Goal: Transaction & Acquisition: Purchase product/service

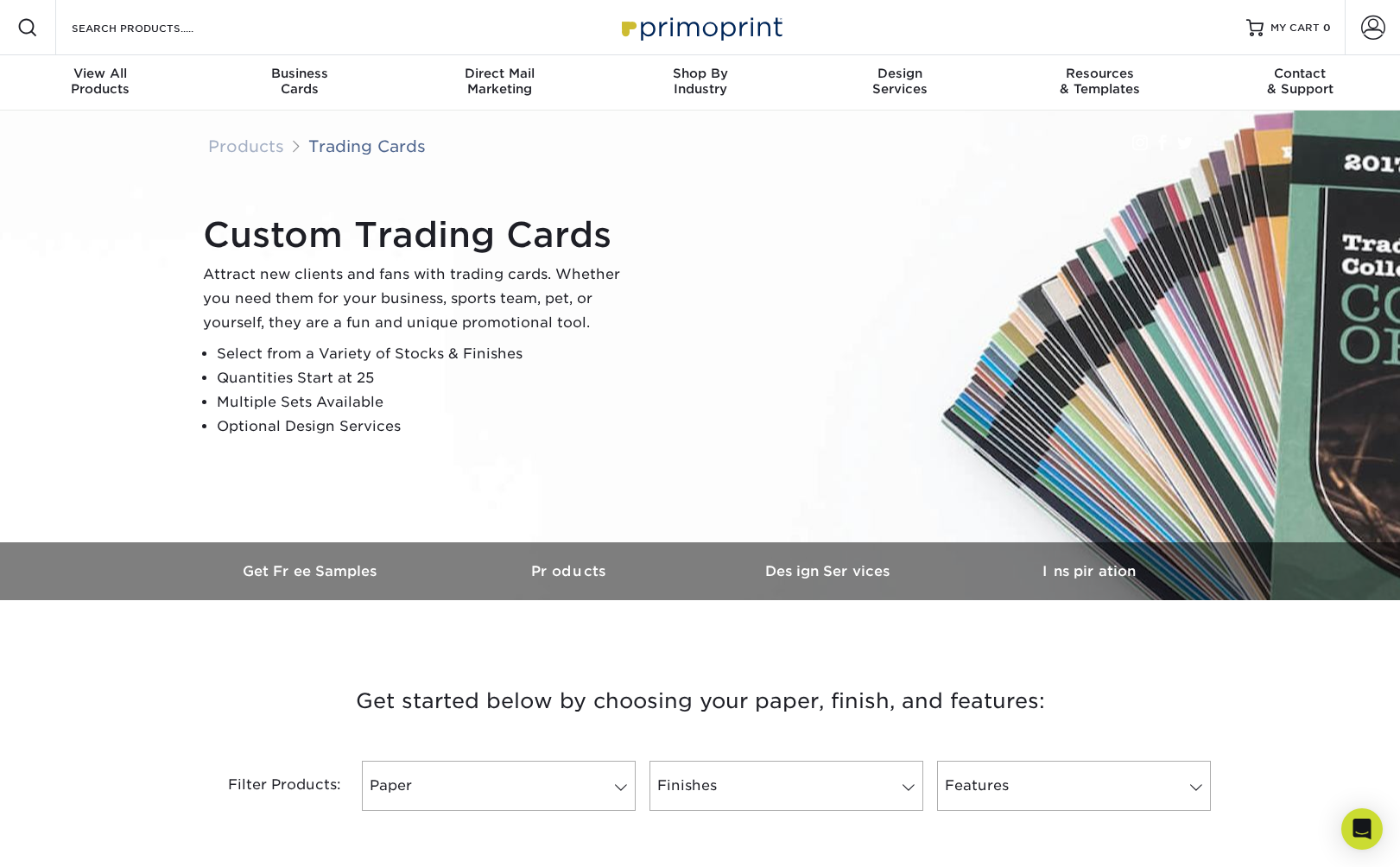
click at [1185, 330] on div "Custom Trading Cards Attract new clients and fans with trading cards. Whether y…" at bounding box center [708, 326] width 1036 height 239
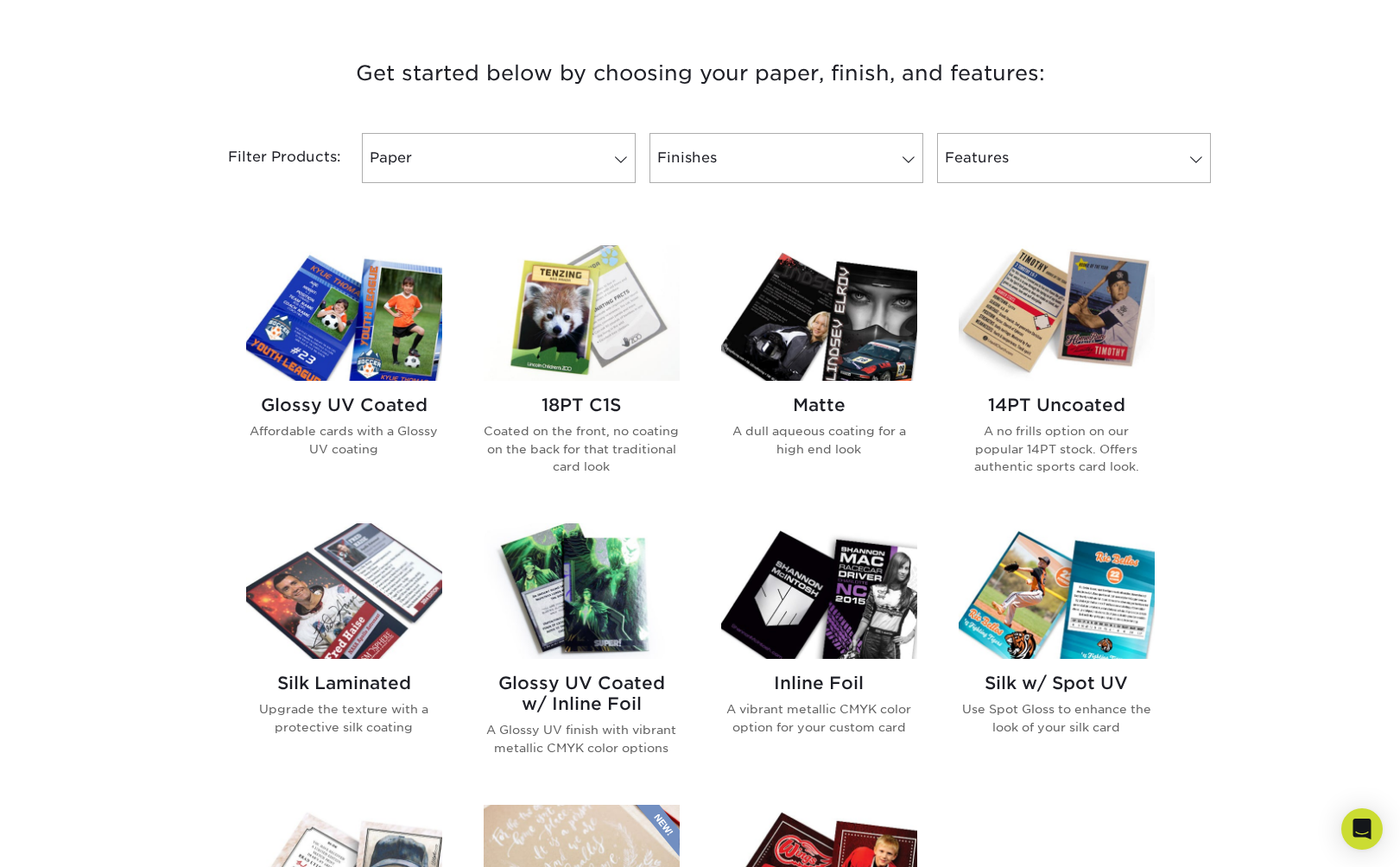
scroll to position [627, 0]
click at [619, 333] on img at bounding box center [582, 313] width 196 height 135
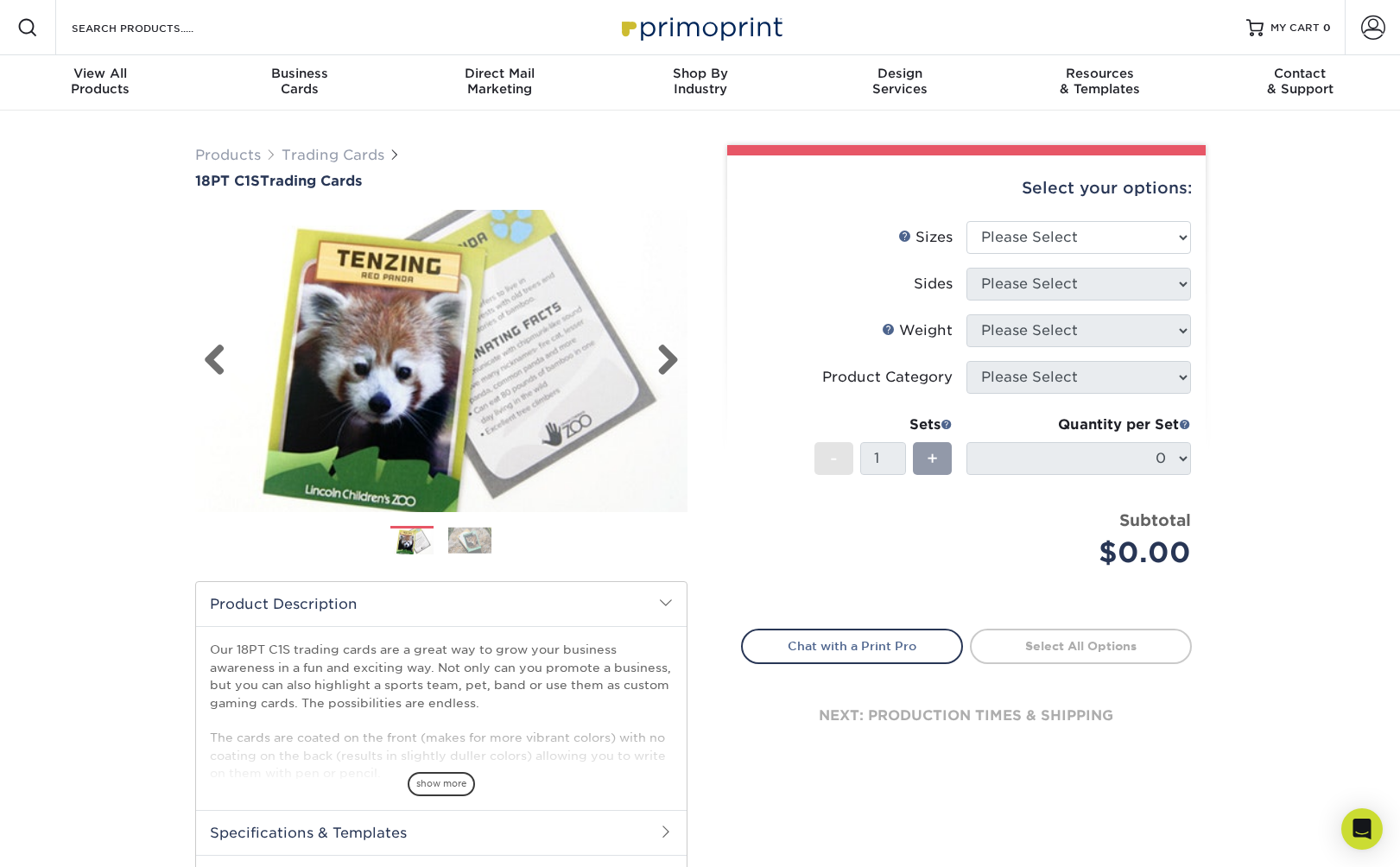
click at [680, 350] on img at bounding box center [441, 360] width 492 height 340
click at [664, 351] on link "Next" at bounding box center [661, 360] width 34 height 34
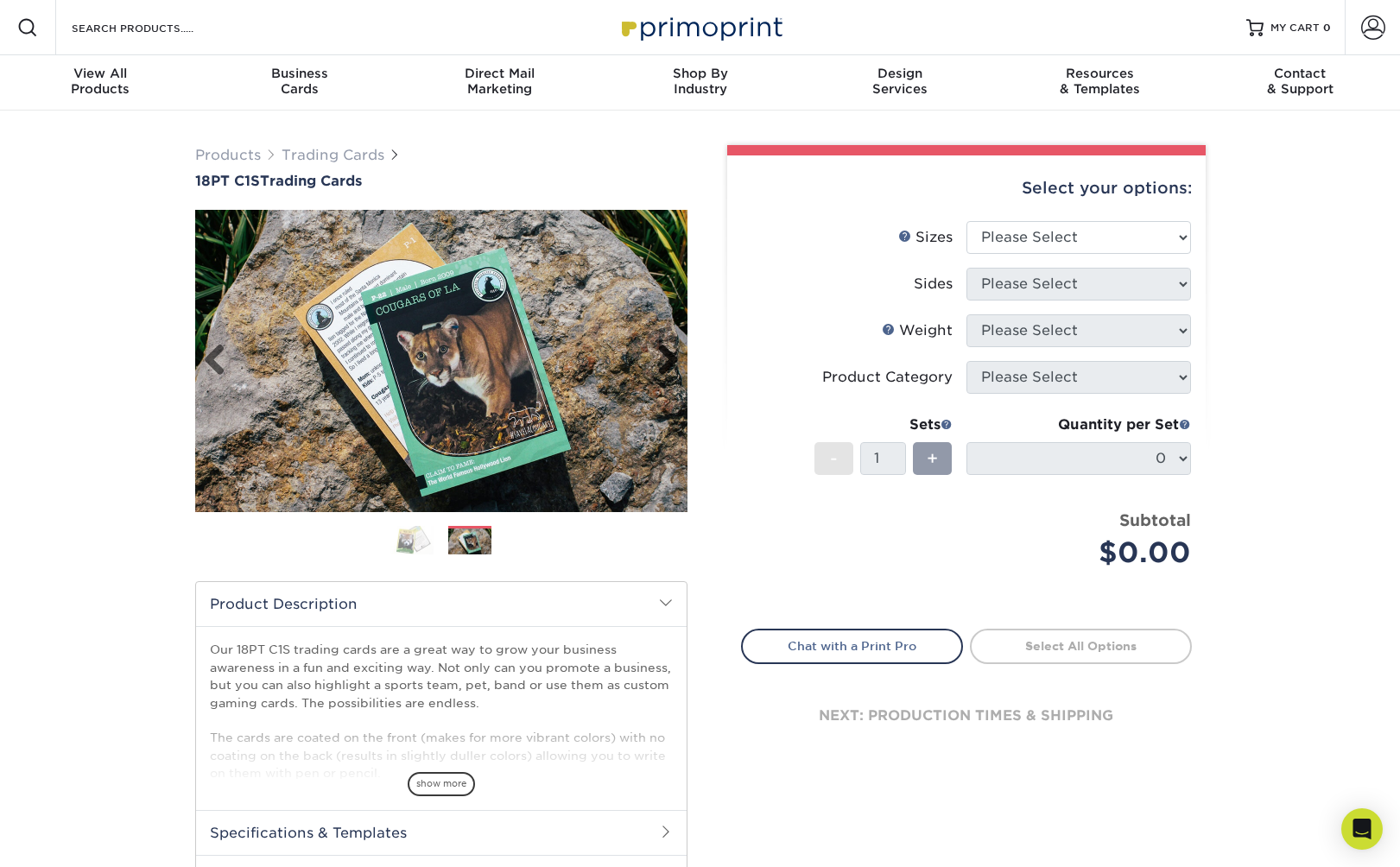
click at [664, 351] on link "Next" at bounding box center [661, 360] width 34 height 34
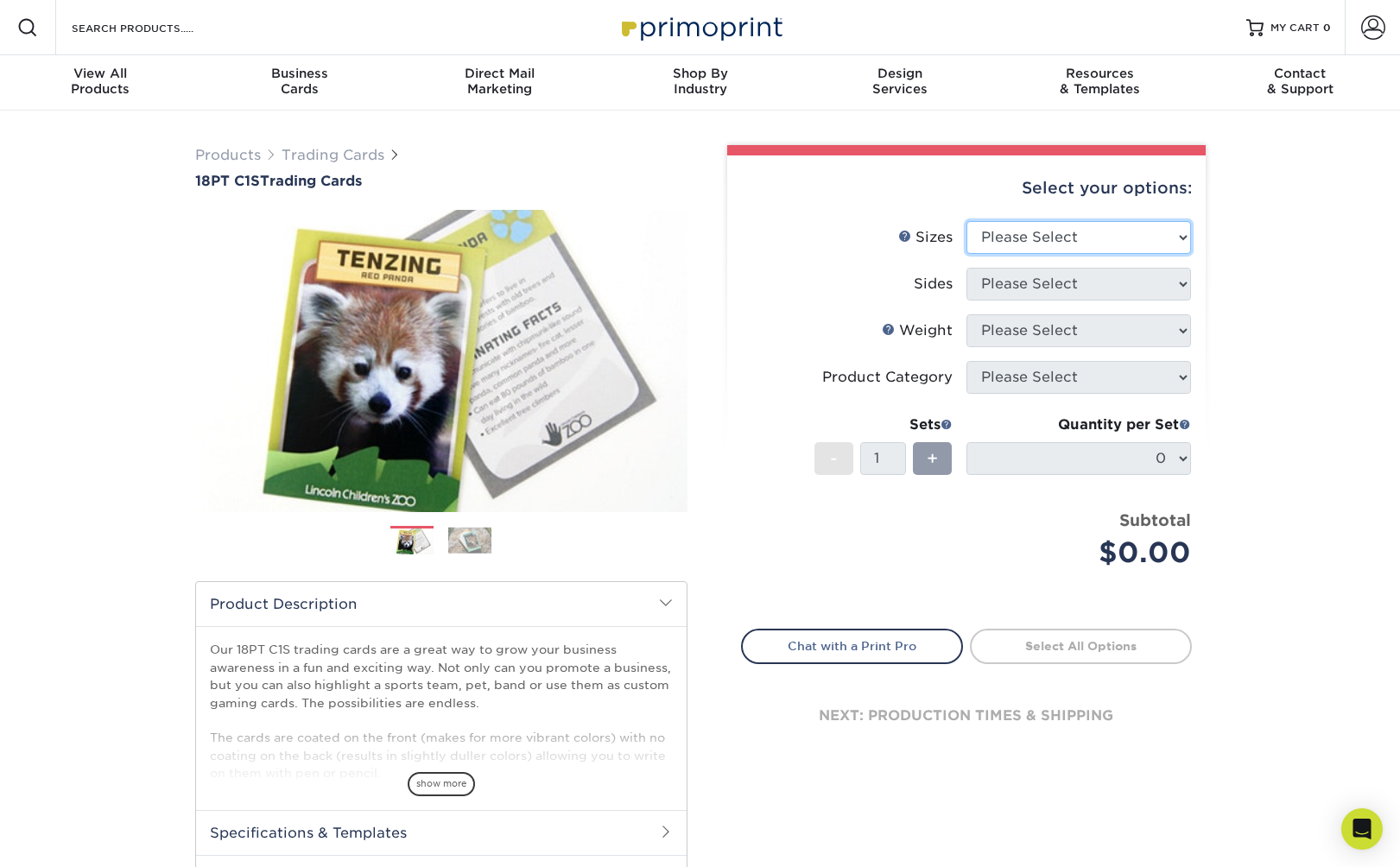
click at [1061, 221] on select "Please Select 2.5" x 3.5"" at bounding box center [1078, 238] width 225 height 33
select select "2.50x3.50"
click at [966, 221] on select "Please Select 2.5" x 3.5"" at bounding box center [1078, 238] width 225 height 33
click at [1047, 268] on select "Please Select Print Both Sides Print Front Only" at bounding box center [1078, 284] width 225 height 33
select select "13abbda7-1d64-4f25-8bb2-c179b224825d"
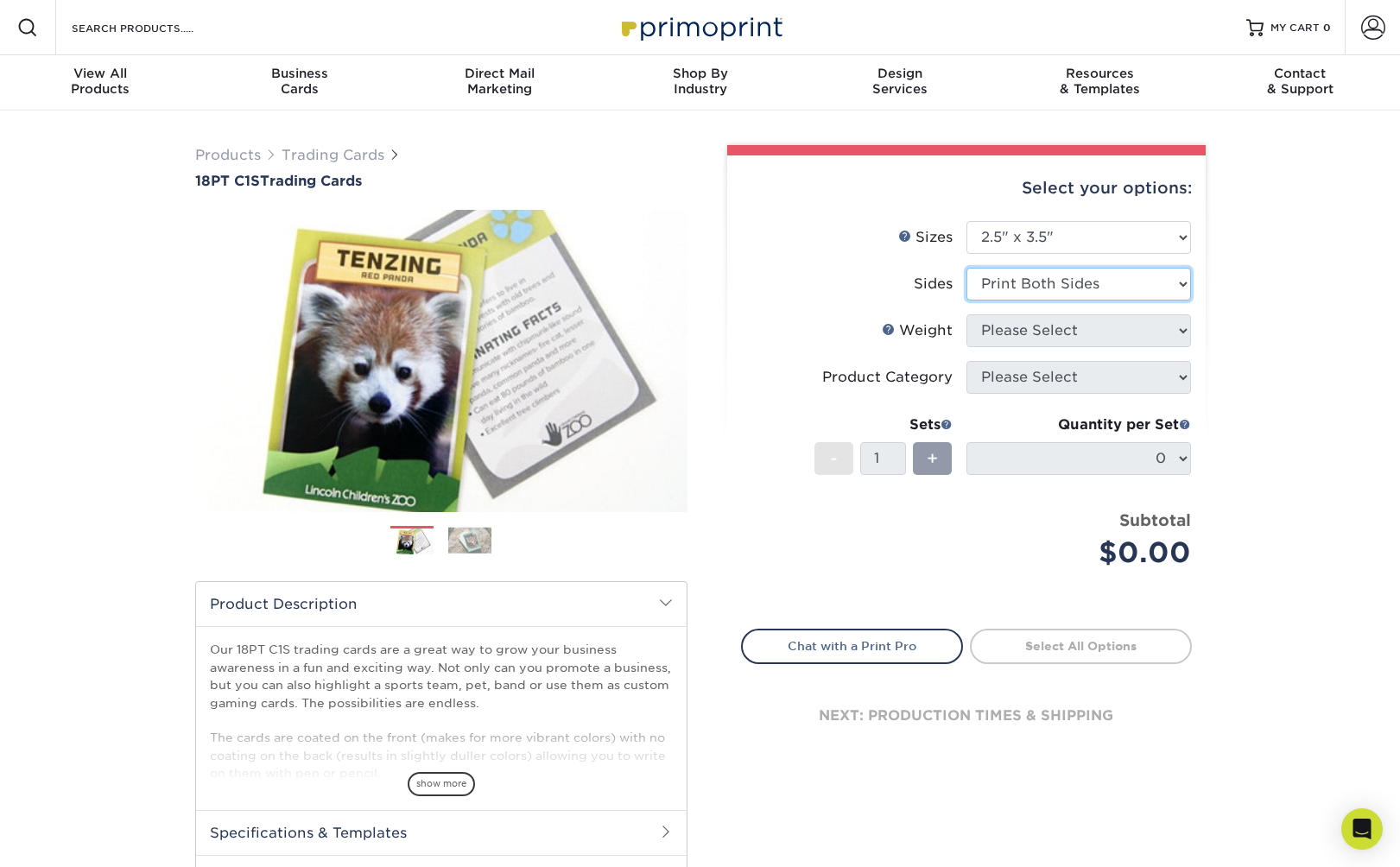
click at [966, 267] on select "Please Select Print Both Sides Print Front Only" at bounding box center [1078, 284] width 225 height 33
click at [1034, 334] on select "Please Select 18PT C1S" at bounding box center [1078, 331] width 225 height 33
select select "18PTC1S"
click at [966, 314] on select "Please Select 18PT C1S" at bounding box center [1078, 331] width 225 height 33
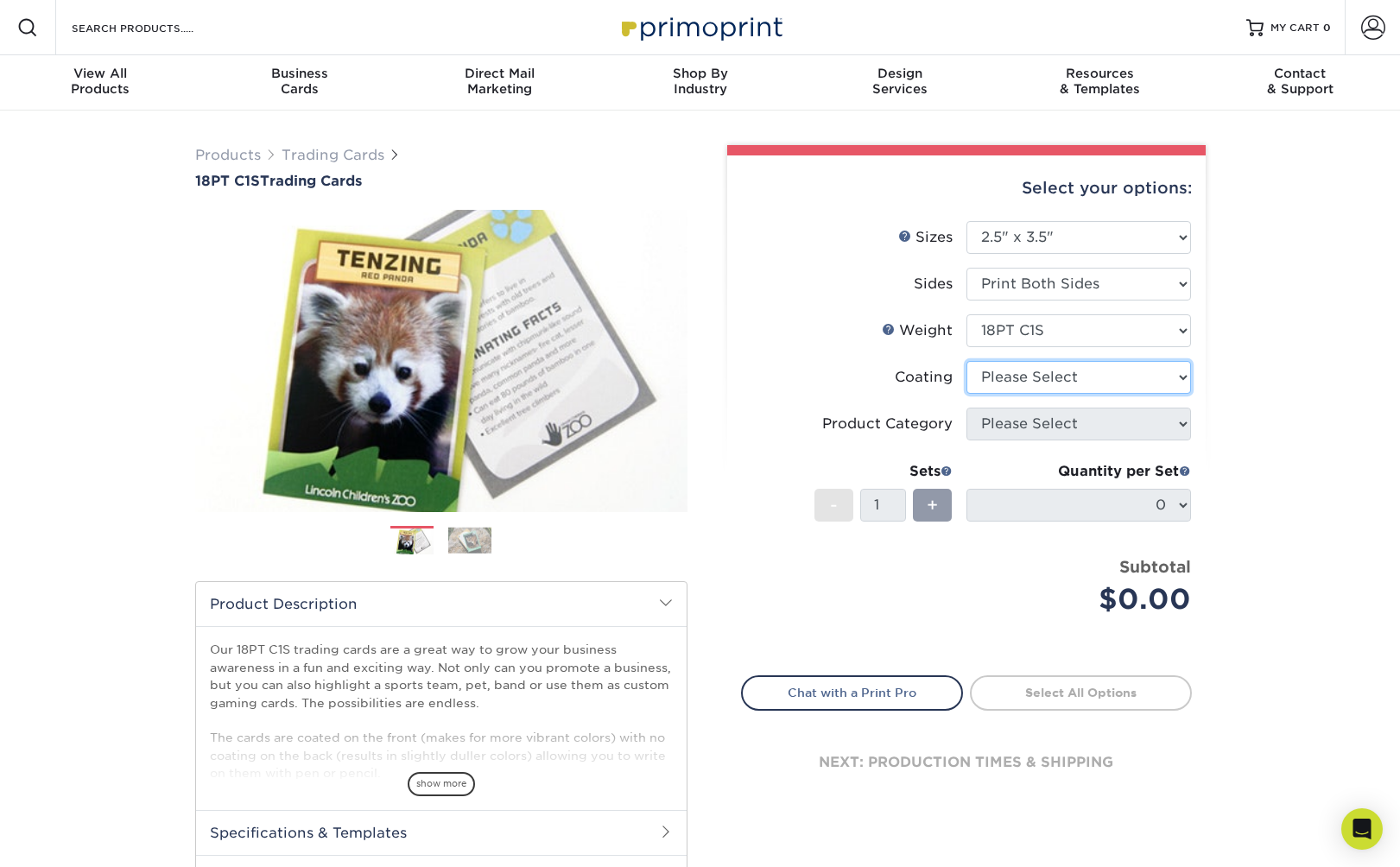
click at [1032, 376] on select at bounding box center [1078, 378] width 225 height 33
select select "1e8116af-acfc-44b1-83dc-8181aa338834"
click at [966, 361] on select at bounding box center [1078, 378] width 225 height 33
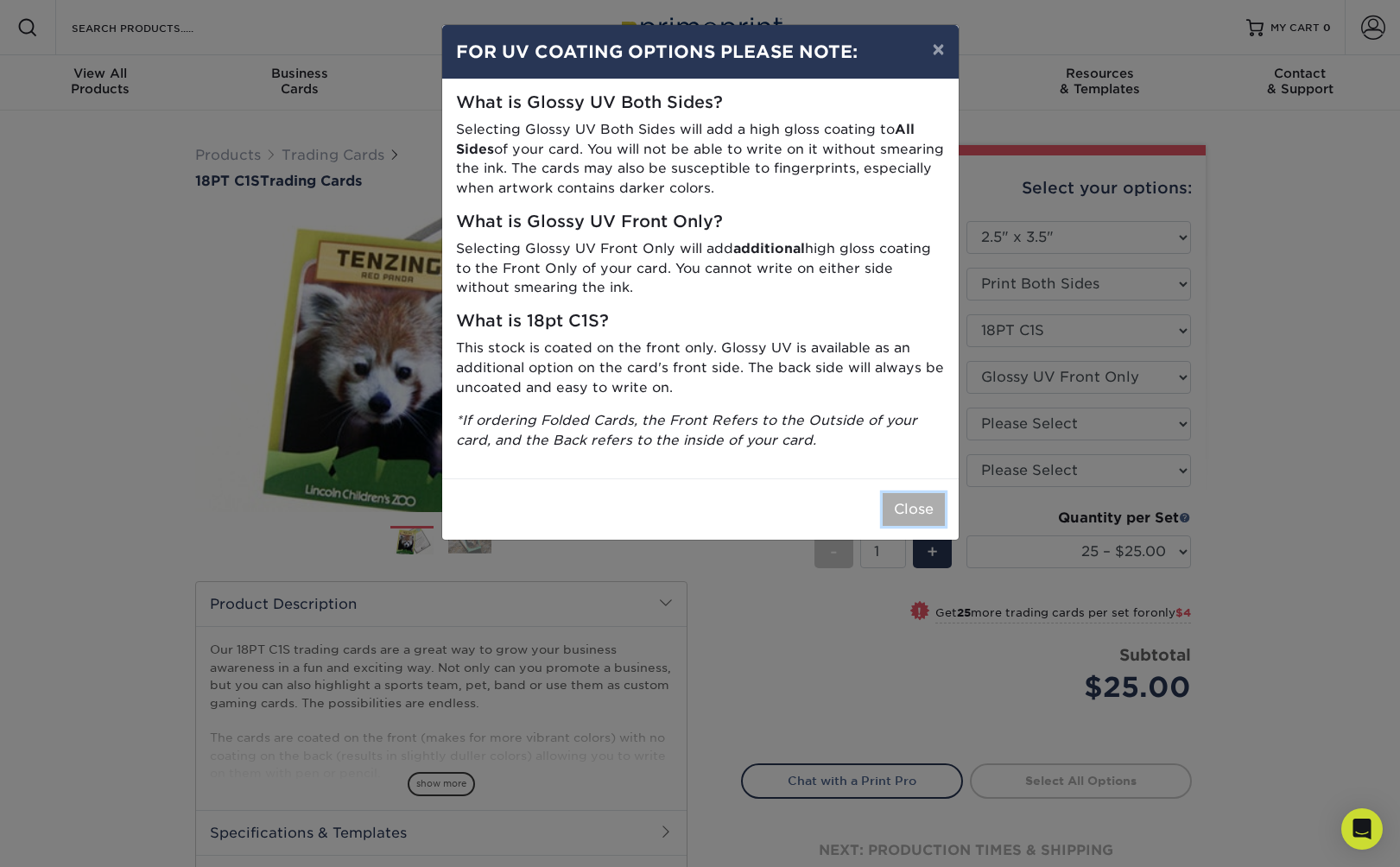
click at [926, 515] on button "Close" at bounding box center [913, 510] width 62 height 33
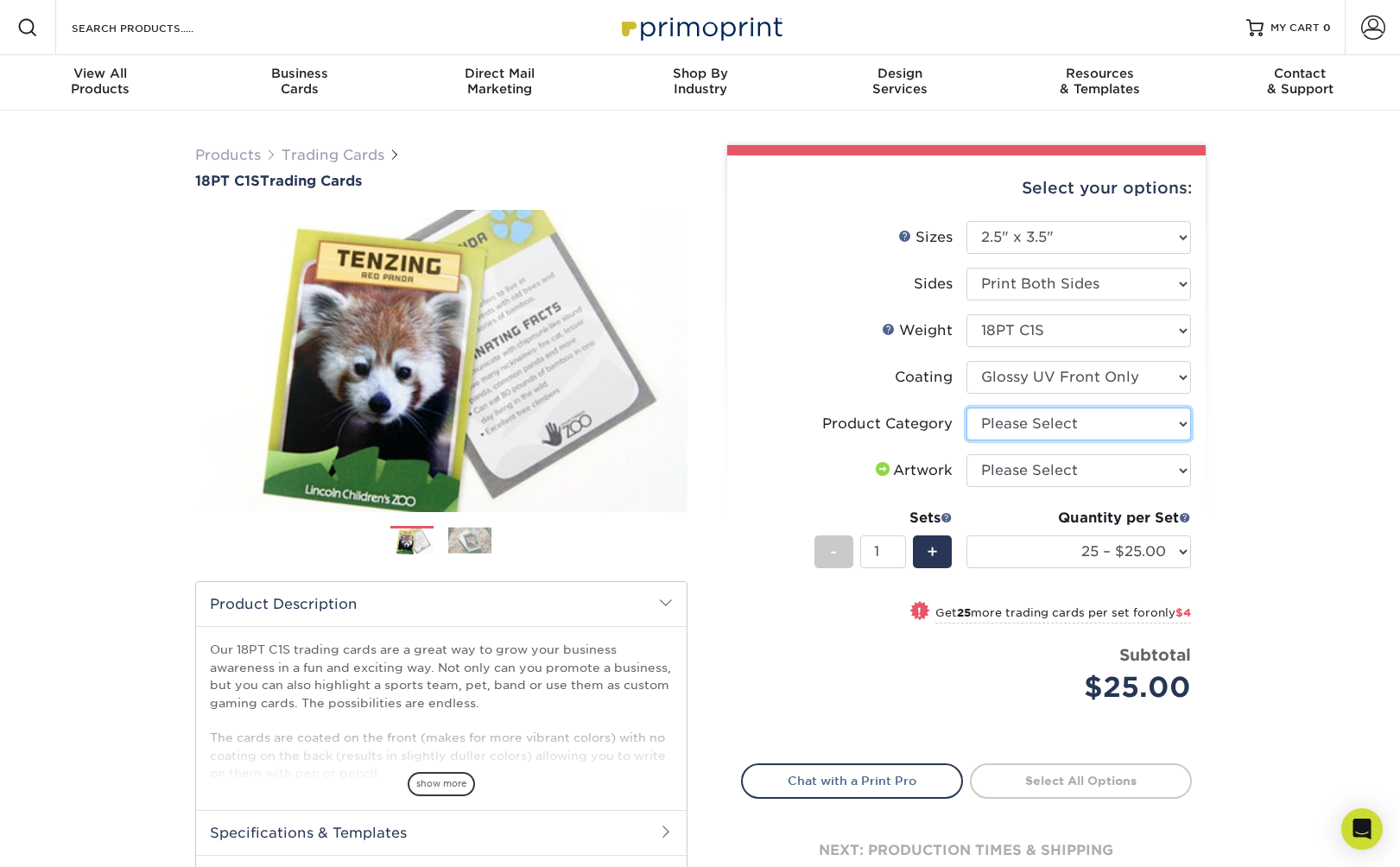
click at [1065, 433] on select "Please Select Trading Cards" at bounding box center [1078, 424] width 225 height 33
select select "c2f9bce9-36c2-409d-b101-c29d9d031e18"
click at [966, 407] on select "Please Select Trading Cards" at bounding box center [1078, 424] width 225 height 33
click at [1052, 471] on select "Please Select I will upload files I need a design - $100" at bounding box center [1078, 471] width 225 height 33
select select "upload"
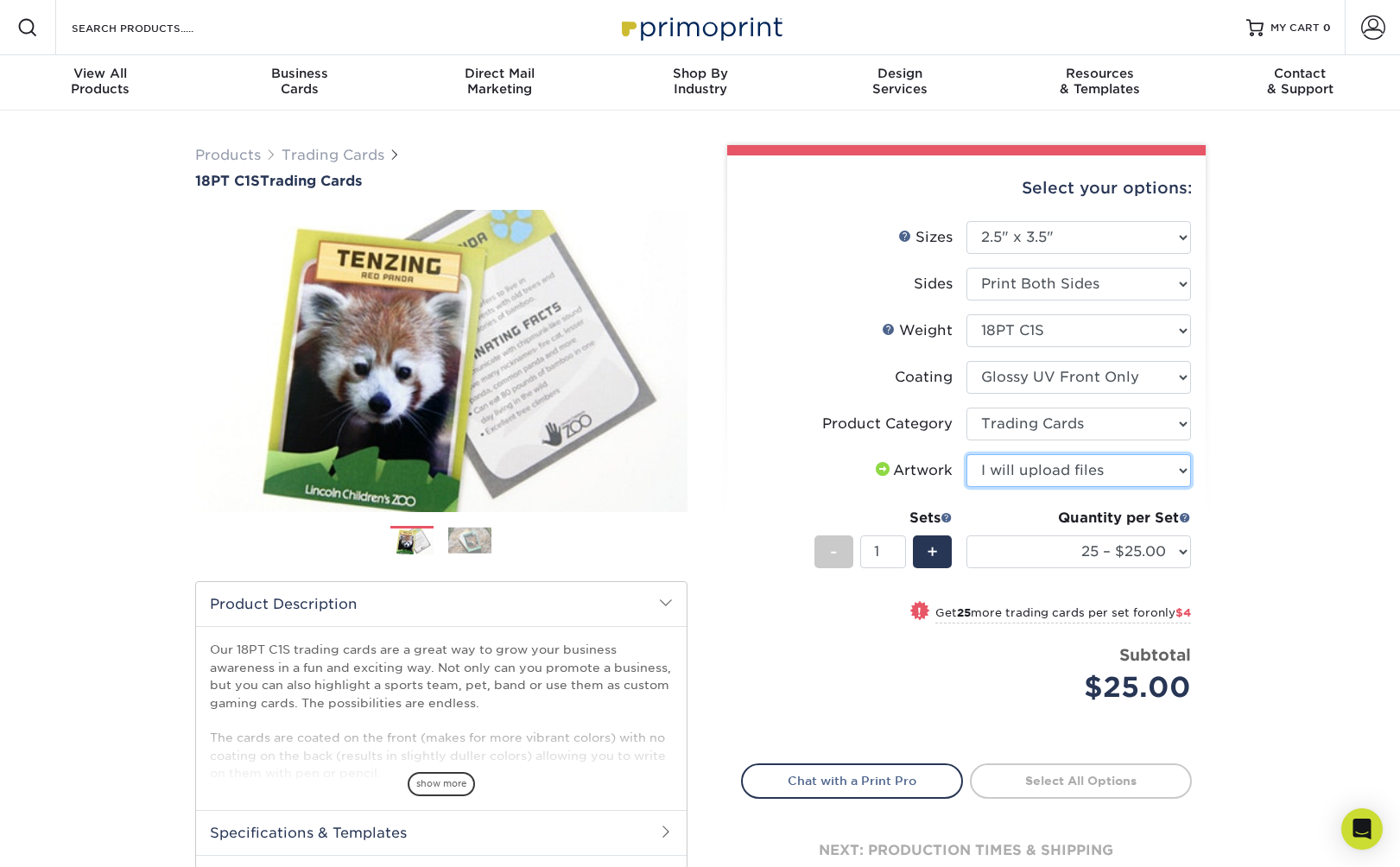
click at [966, 454] on select "Please Select I will upload files I need a design - $100" at bounding box center [1078, 471] width 225 height 33
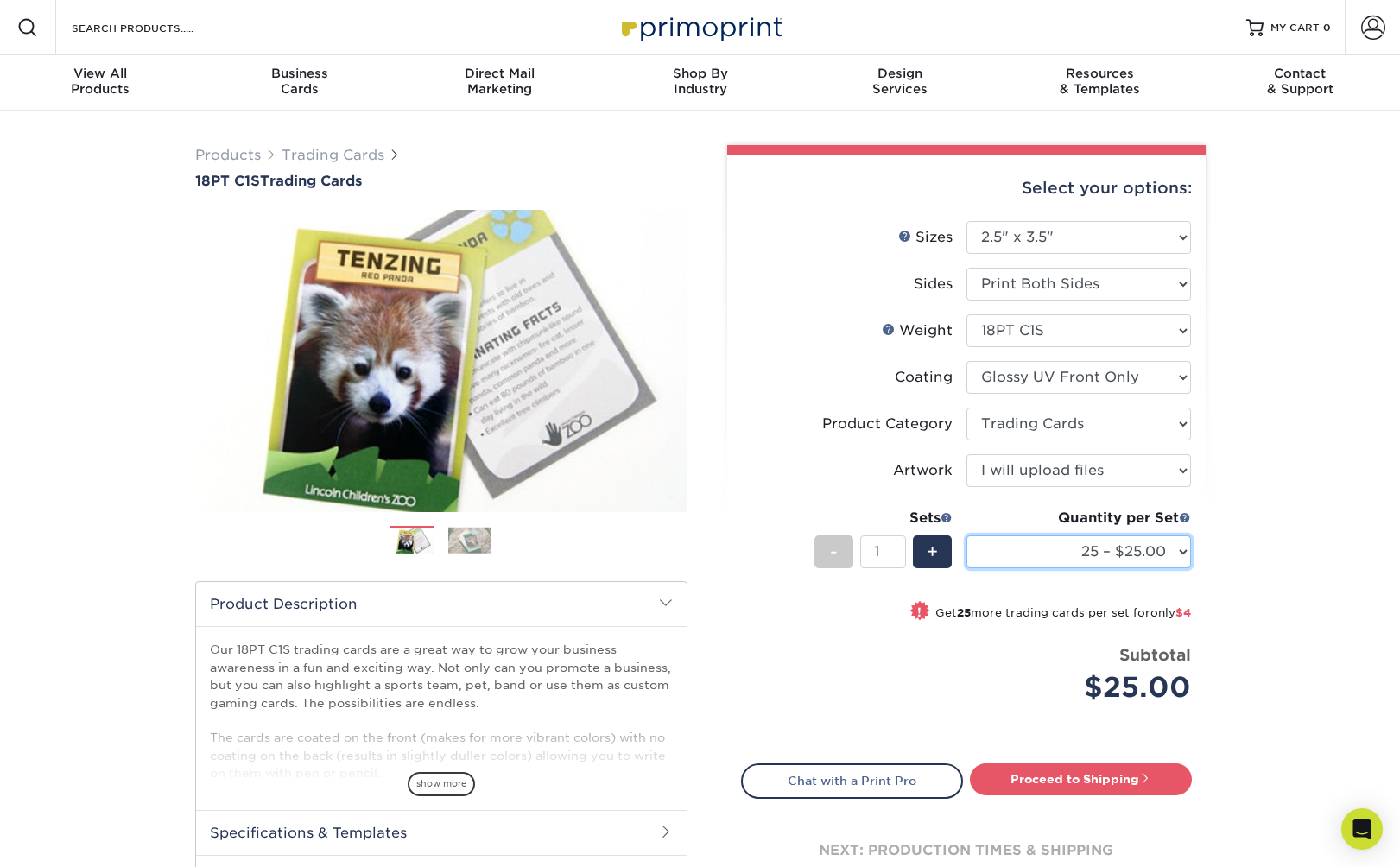
click at [1073, 548] on select "25 – $25.00 50 – $29.00 75 – $37.00 100 – $41.00 250 – $48.00 500 – $58.00 1000…" at bounding box center [1078, 552] width 225 height 33
click at [1183, 518] on span at bounding box center [1184, 517] width 12 height 12
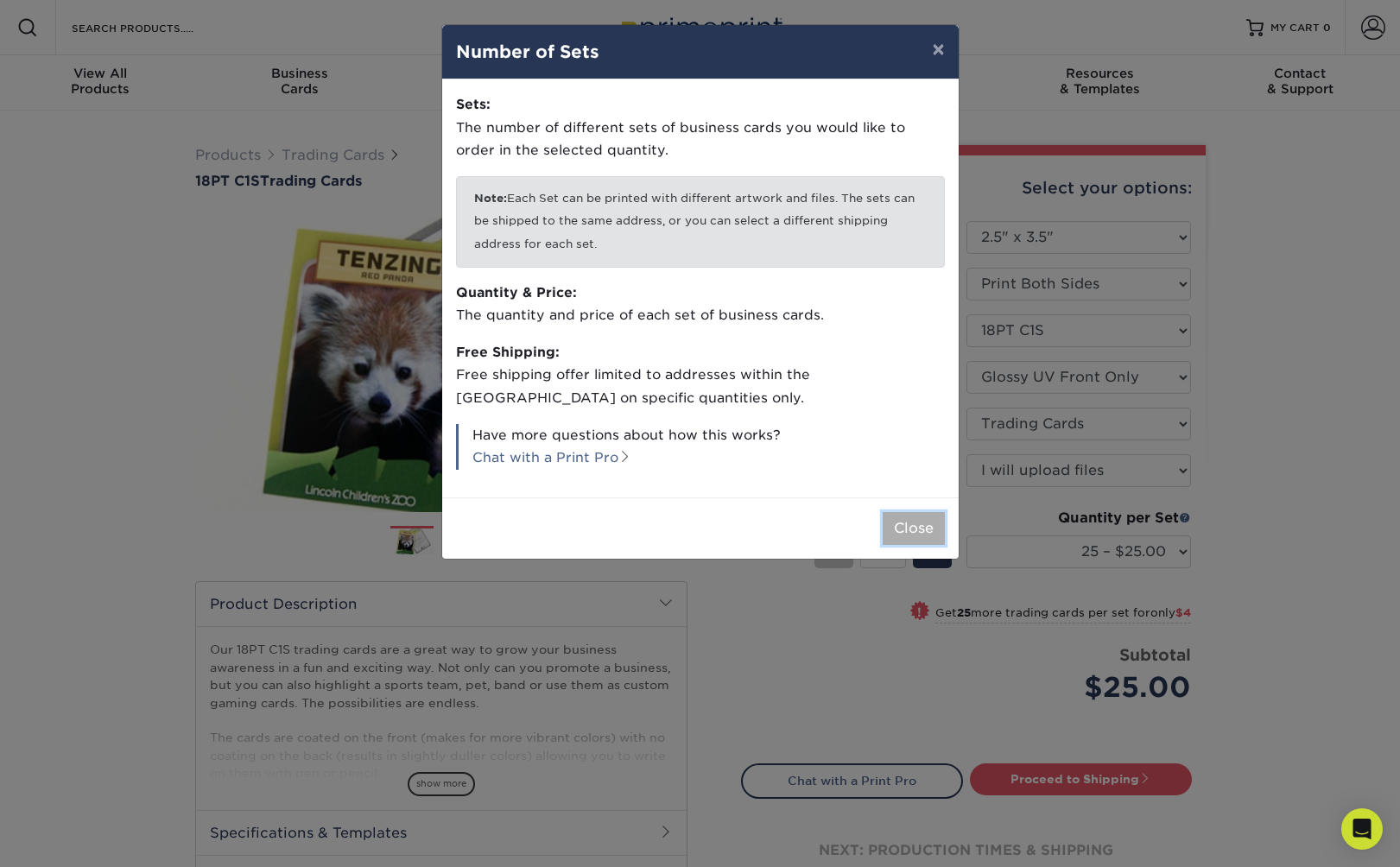
click at [911, 526] on button "Close" at bounding box center [913, 529] width 62 height 33
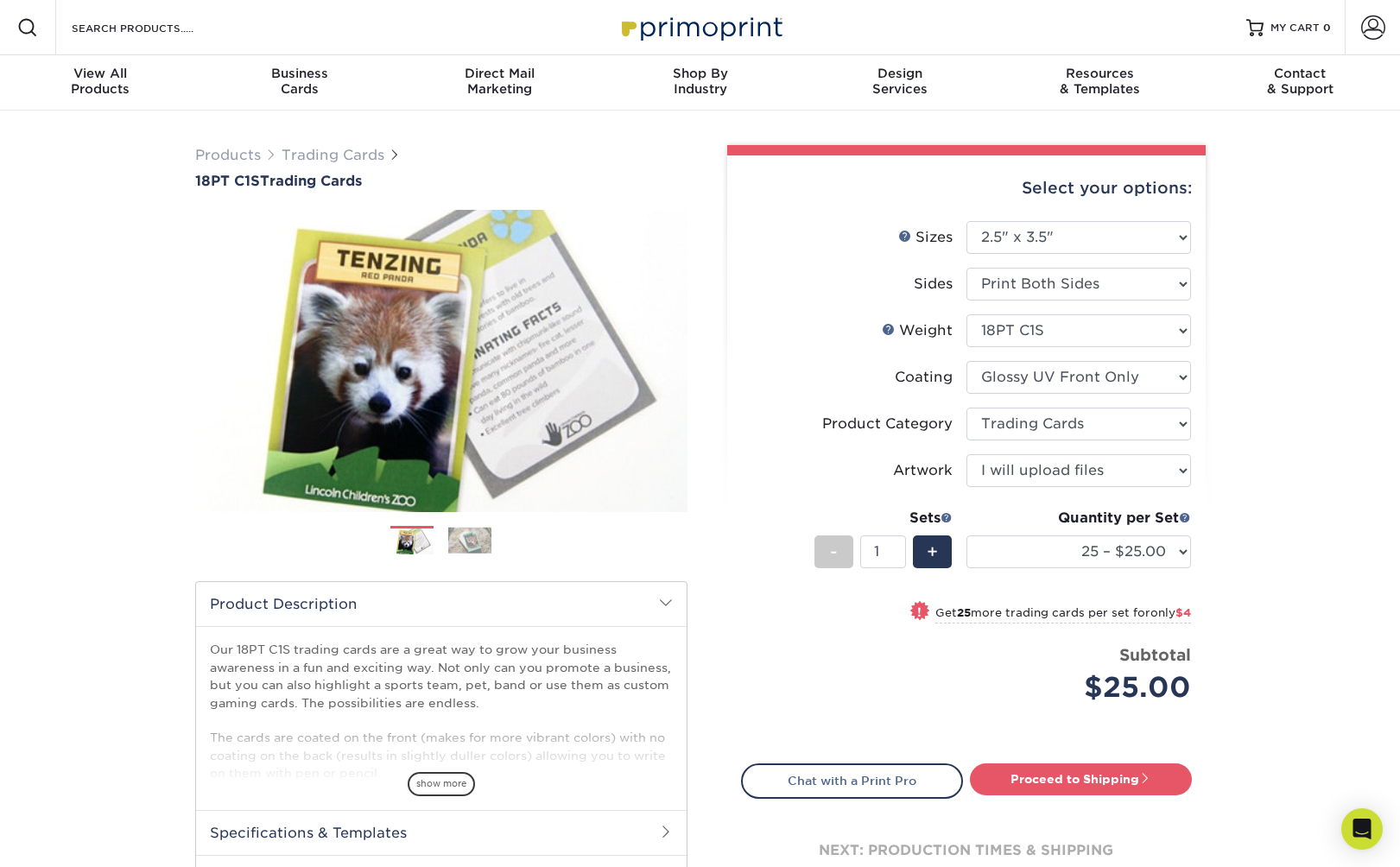
click at [1239, 554] on div "Products Trading Cards 18PT C1S Trading Cards Previous Next show more" at bounding box center [700, 562] width 1400 height 904
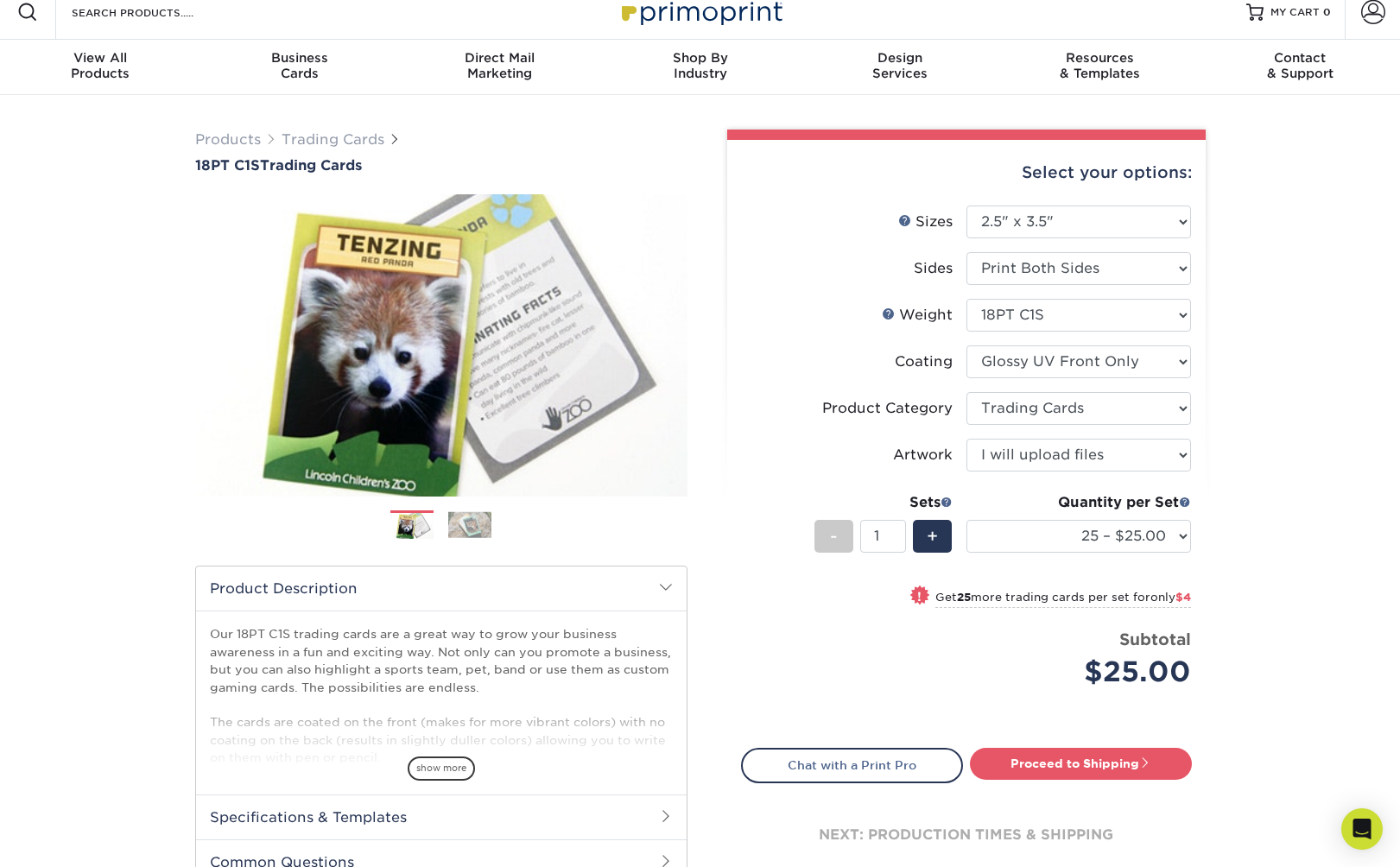
scroll to position [18, 0]
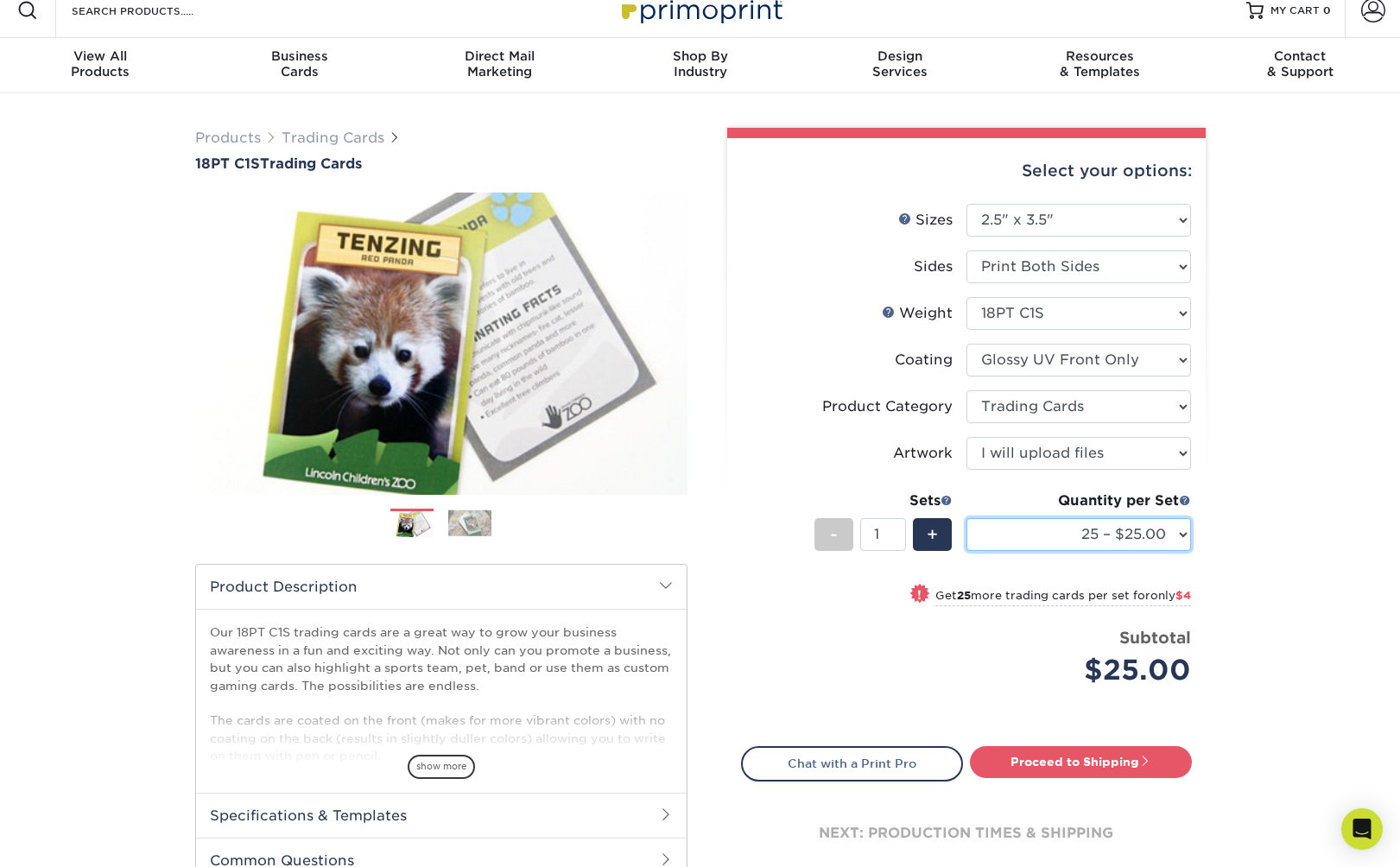
click at [1171, 538] on select "25 – $25.00 50 – $29.00 75 – $37.00 100 – $41.00 250 – $48.00 500 – $58.00 1000…" at bounding box center [1078, 534] width 225 height 33
click at [1185, 500] on span at bounding box center [1184, 499] width 12 height 12
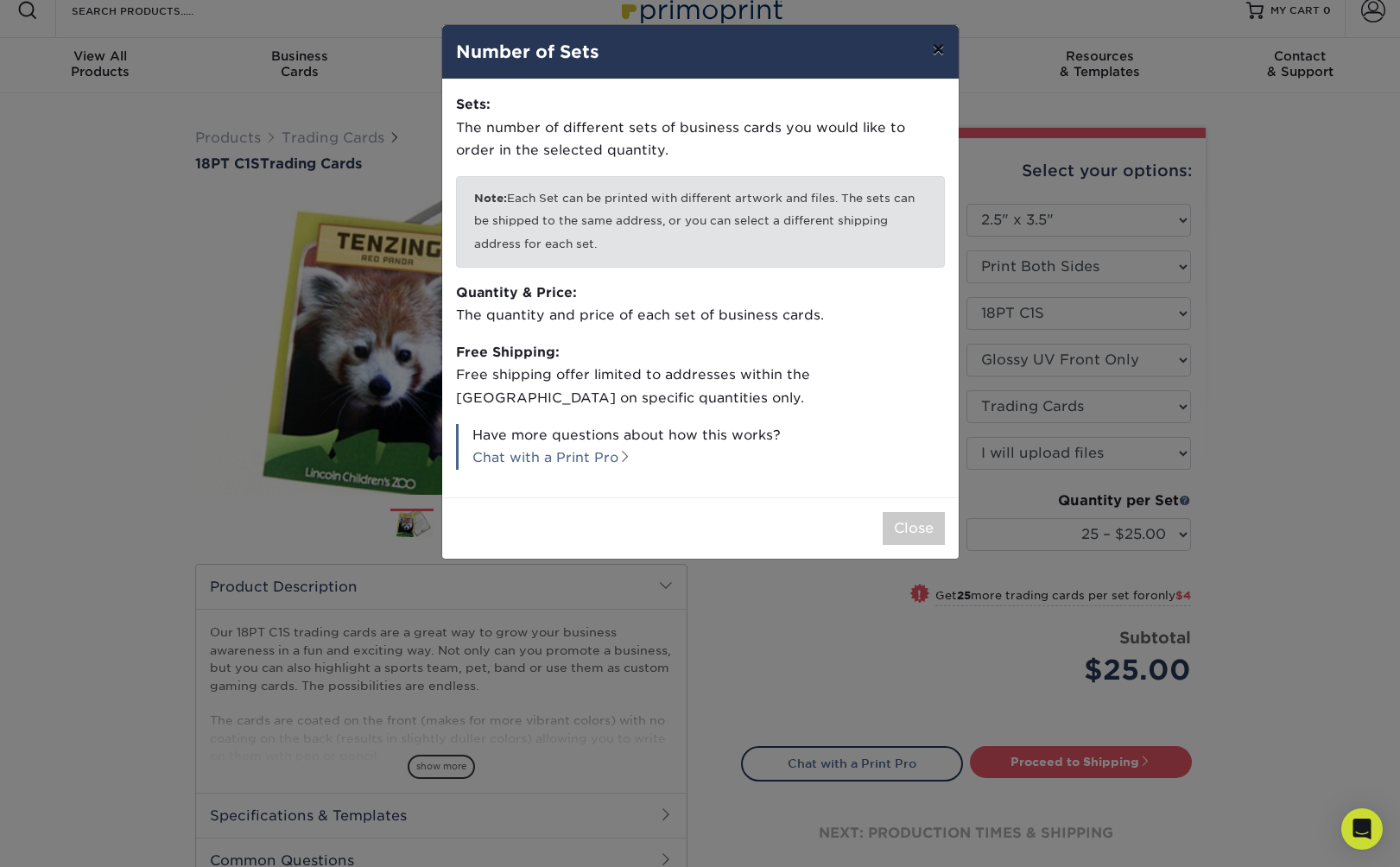
click at [938, 56] on button "×" at bounding box center [937, 49] width 40 height 48
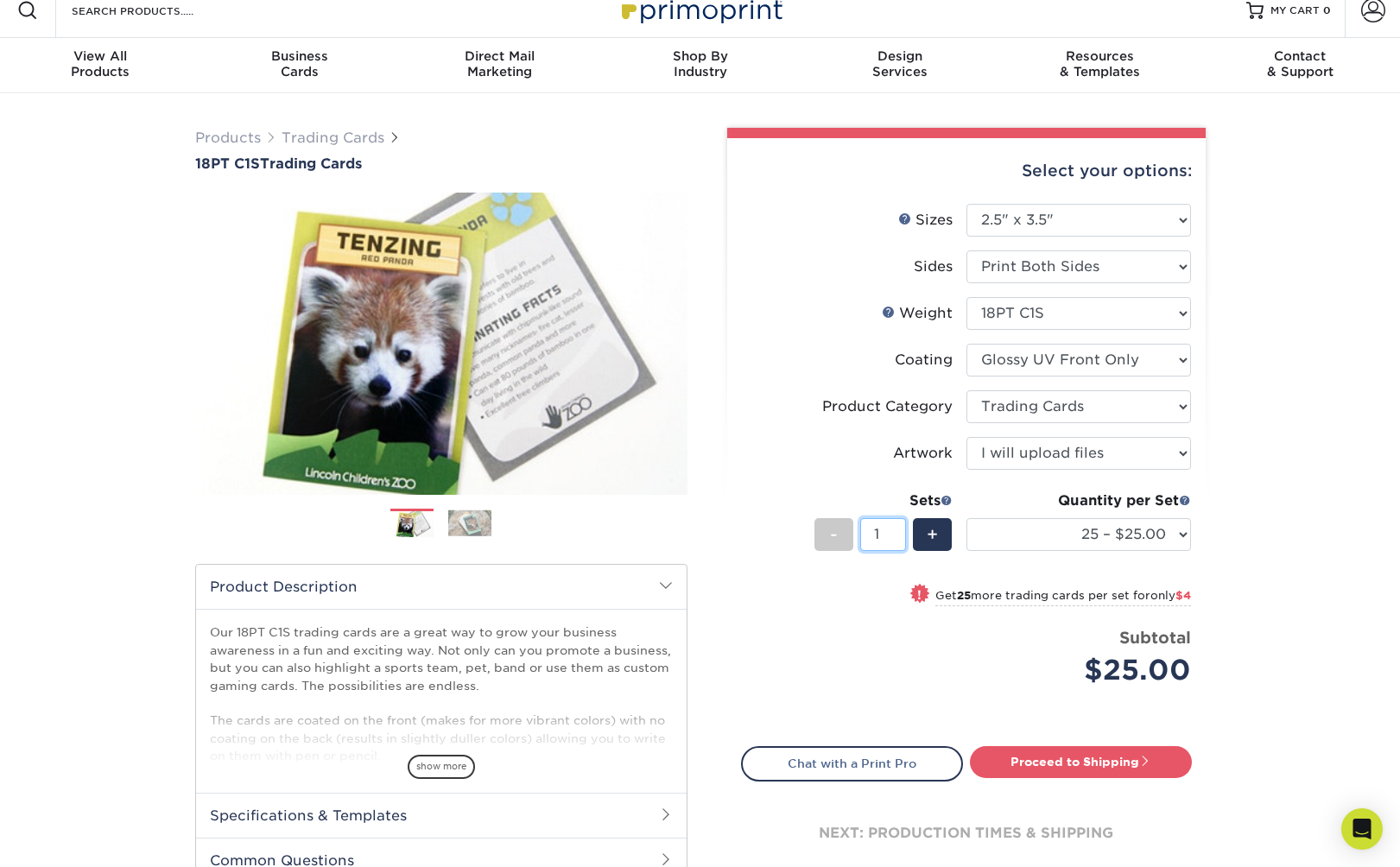
click at [887, 535] on input "1" at bounding box center [883, 534] width 46 height 33
type input "50"
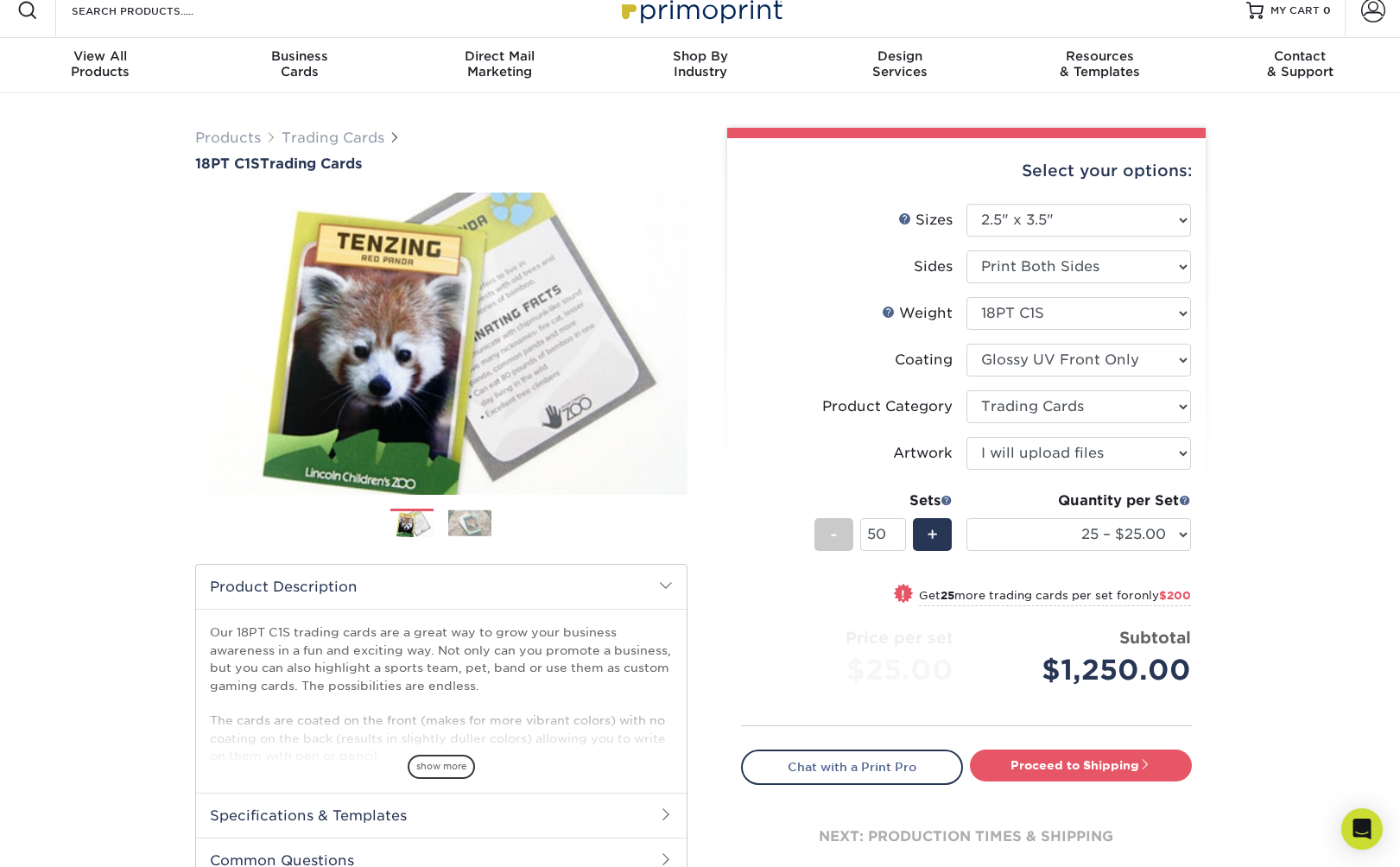
click at [1232, 544] on div "Products Trading Cards 18PT C1S Trading Cards Previous Next show more" at bounding box center [700, 545] width 1400 height 904
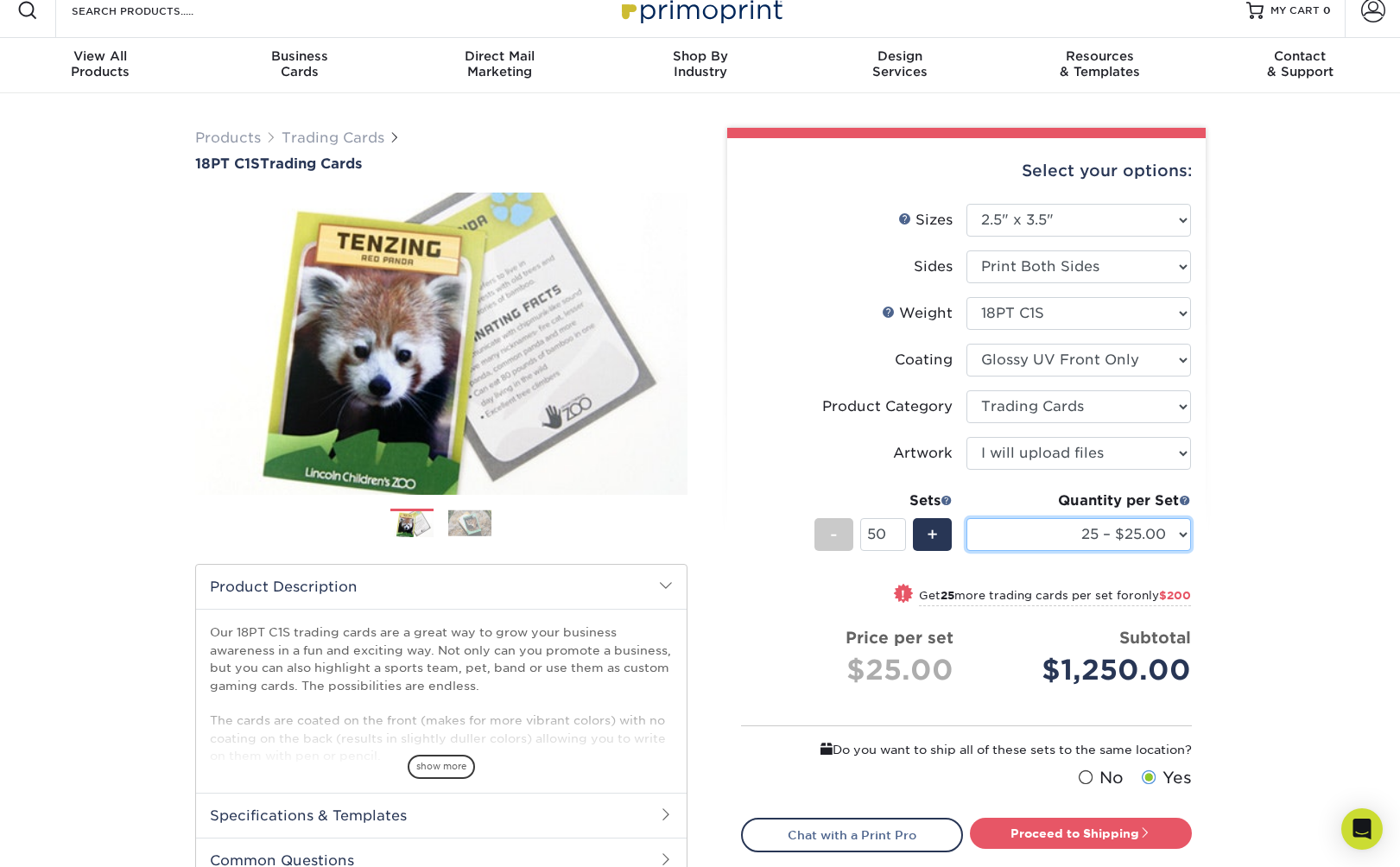
click at [1182, 537] on select "25 – $25.00 50 – $29.00 75 – $37.00 100 – $41.00 250 – $48.00 500 – $58.00 1000…" at bounding box center [1078, 534] width 225 height 33
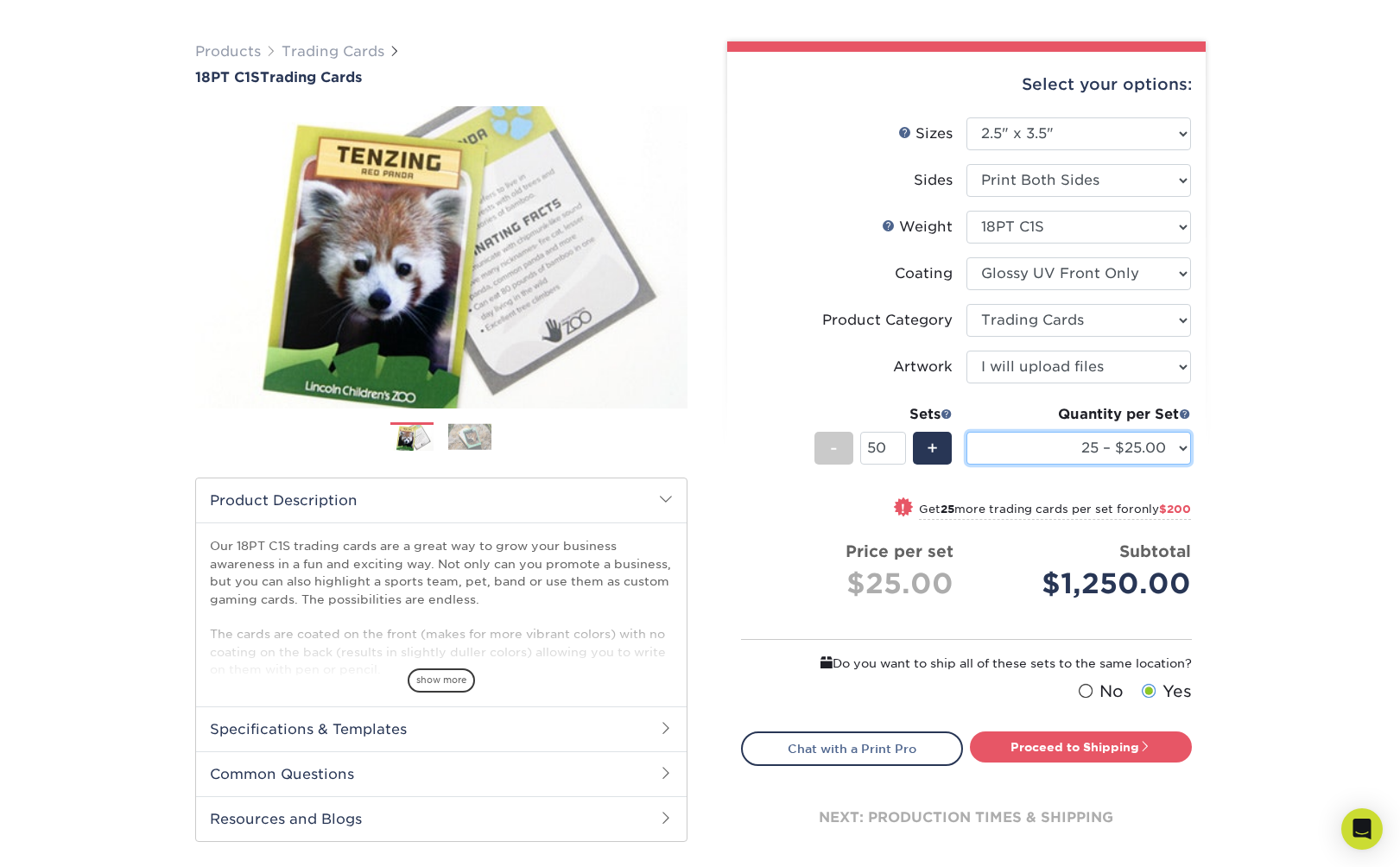
scroll to position [213, 0]
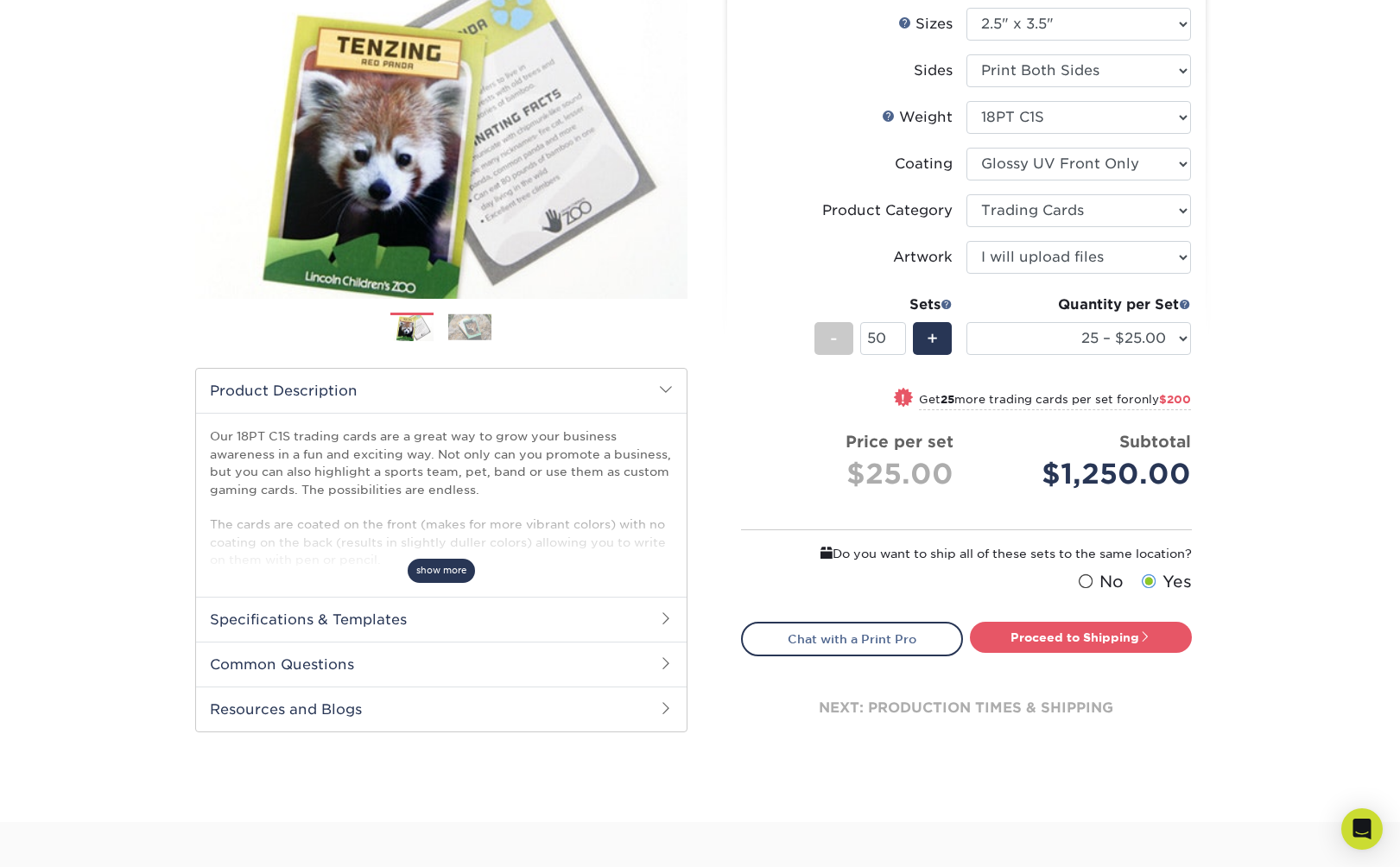
click at [445, 568] on span "show more" at bounding box center [441, 569] width 67 height 23
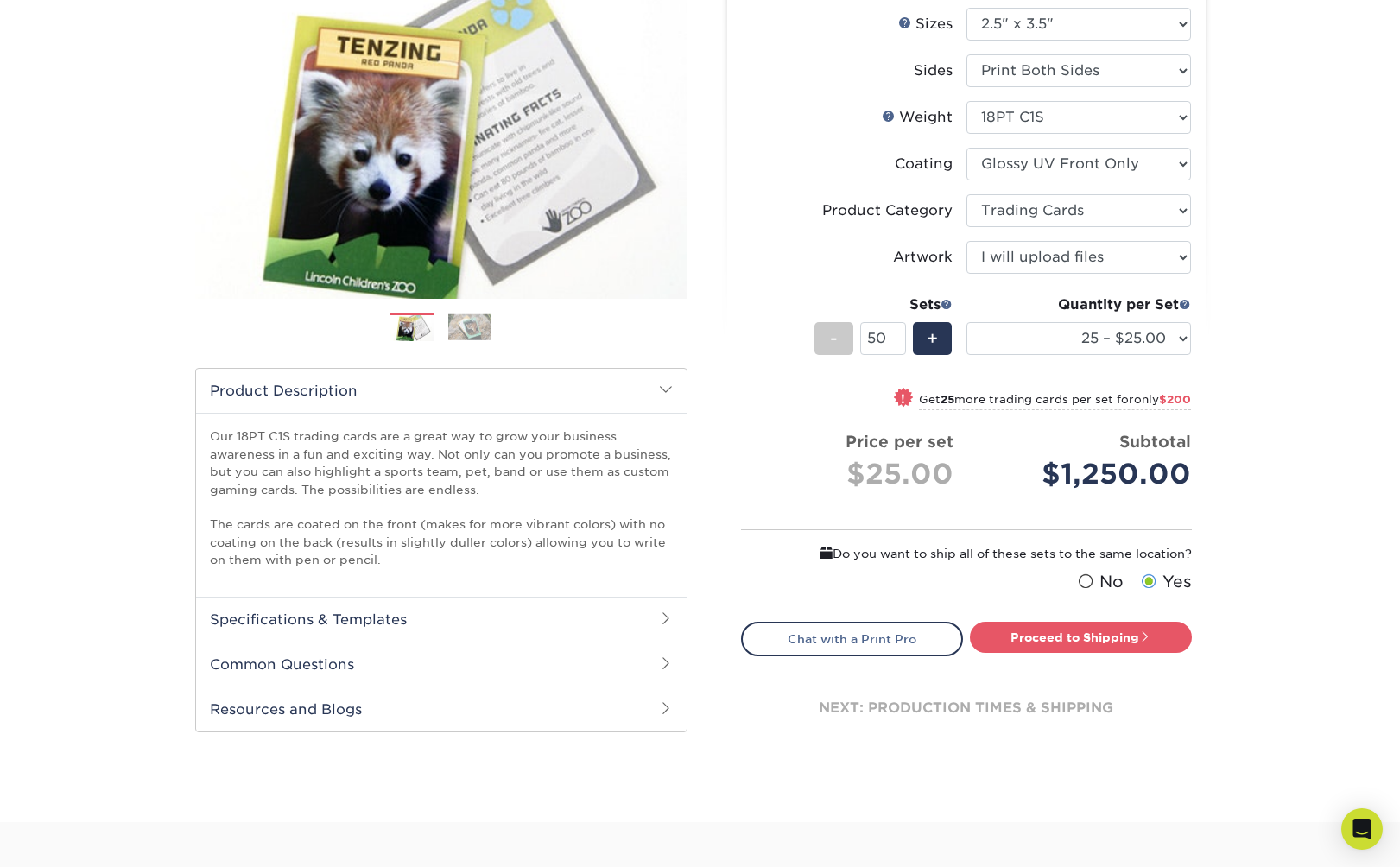
click at [422, 615] on h2 "Specifications & Templates" at bounding box center [441, 618] width 490 height 45
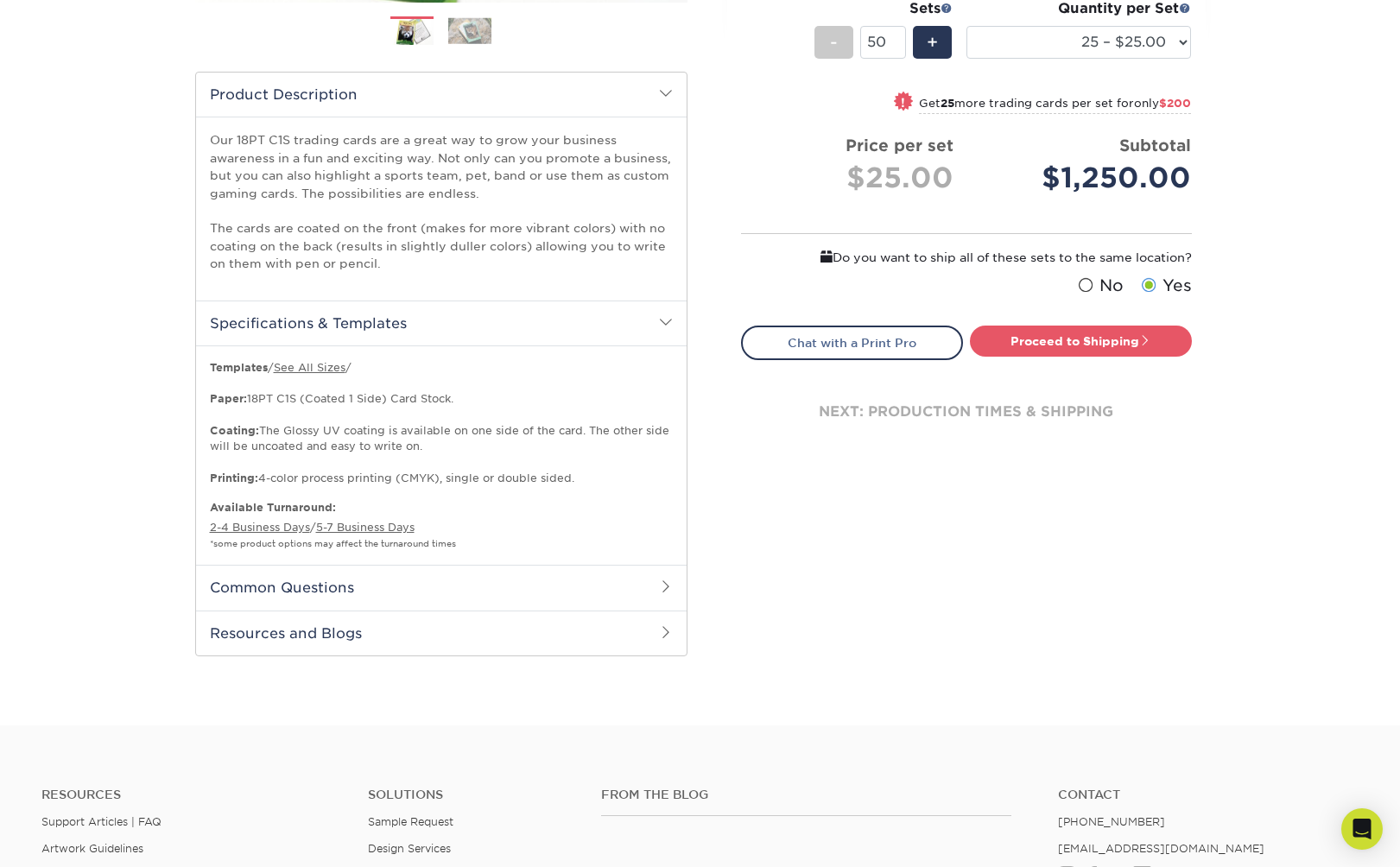
scroll to position [513, 0]
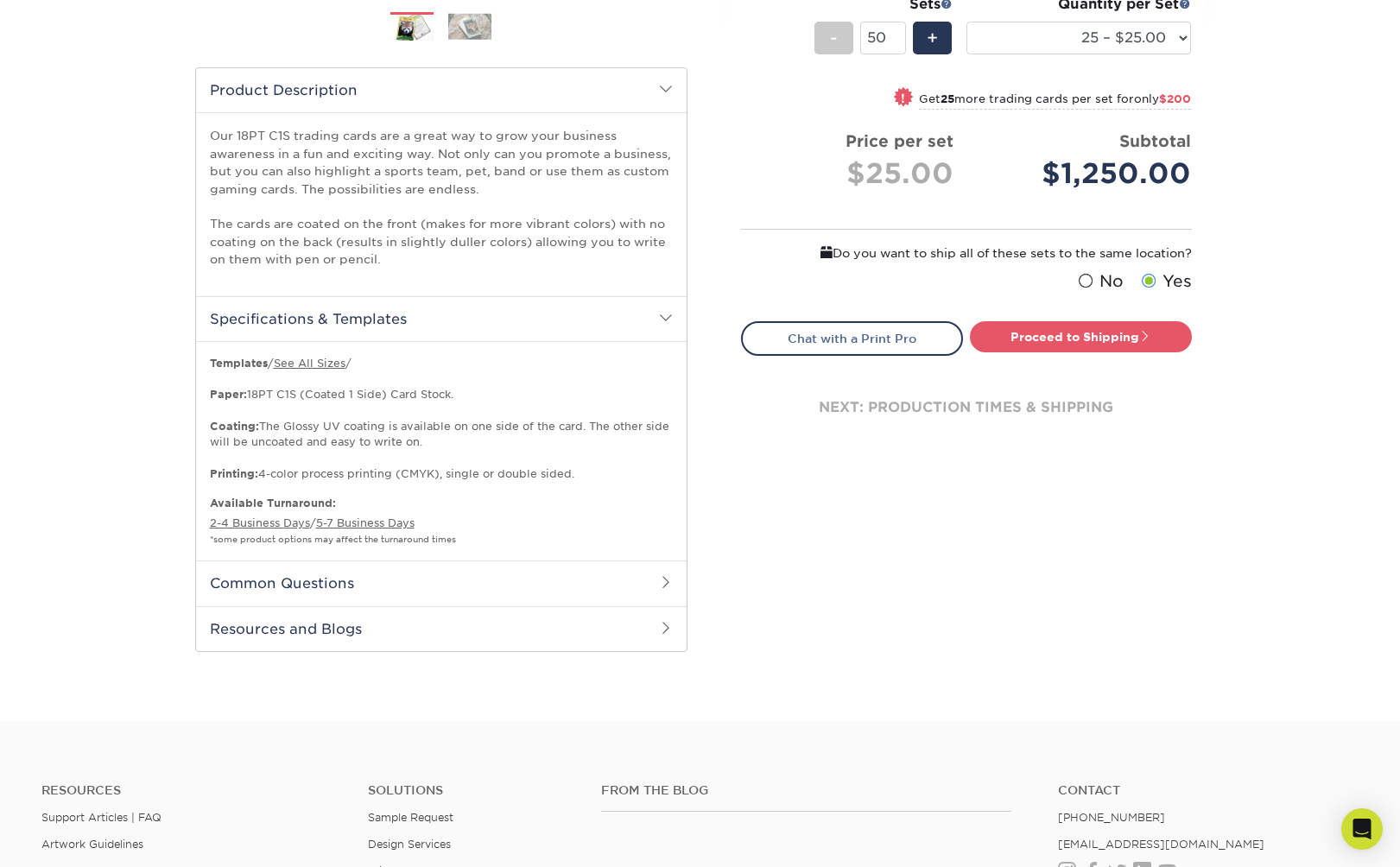
click at [420, 574] on h2 "Common Questions" at bounding box center [441, 582] width 490 height 45
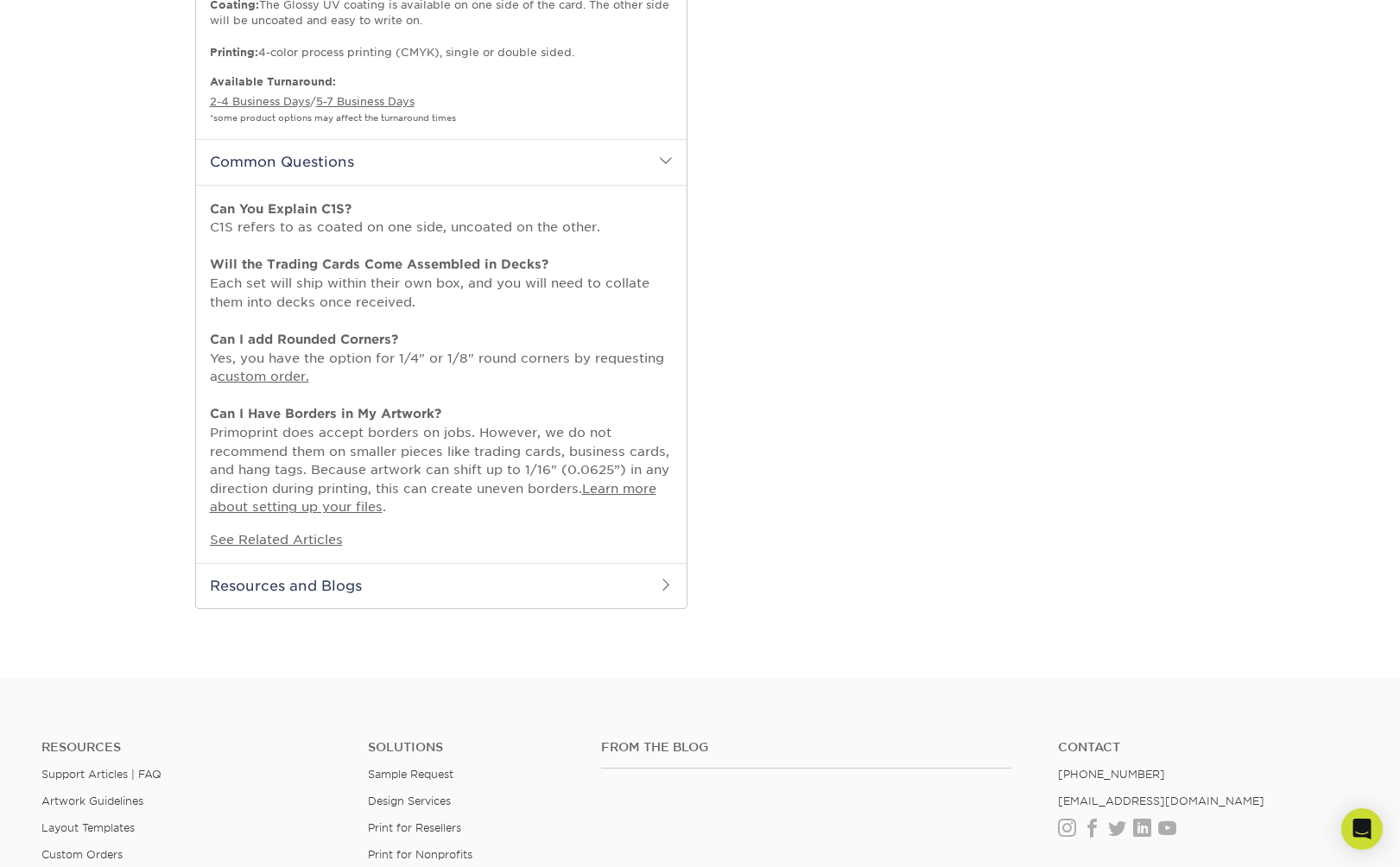
scroll to position [936, 0]
click at [420, 576] on h2 "Resources and Blogs" at bounding box center [441, 584] width 490 height 45
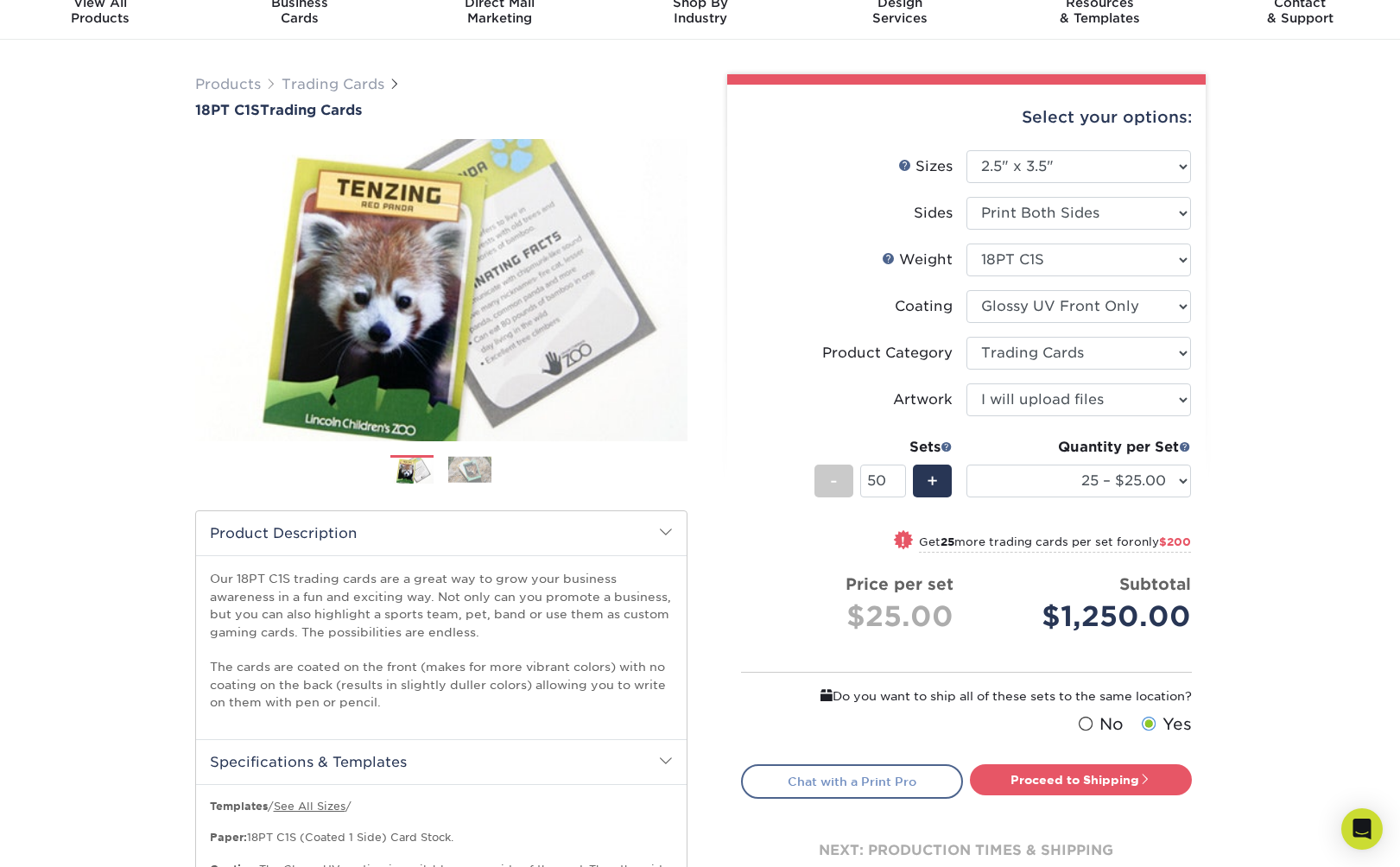
scroll to position [63, 0]
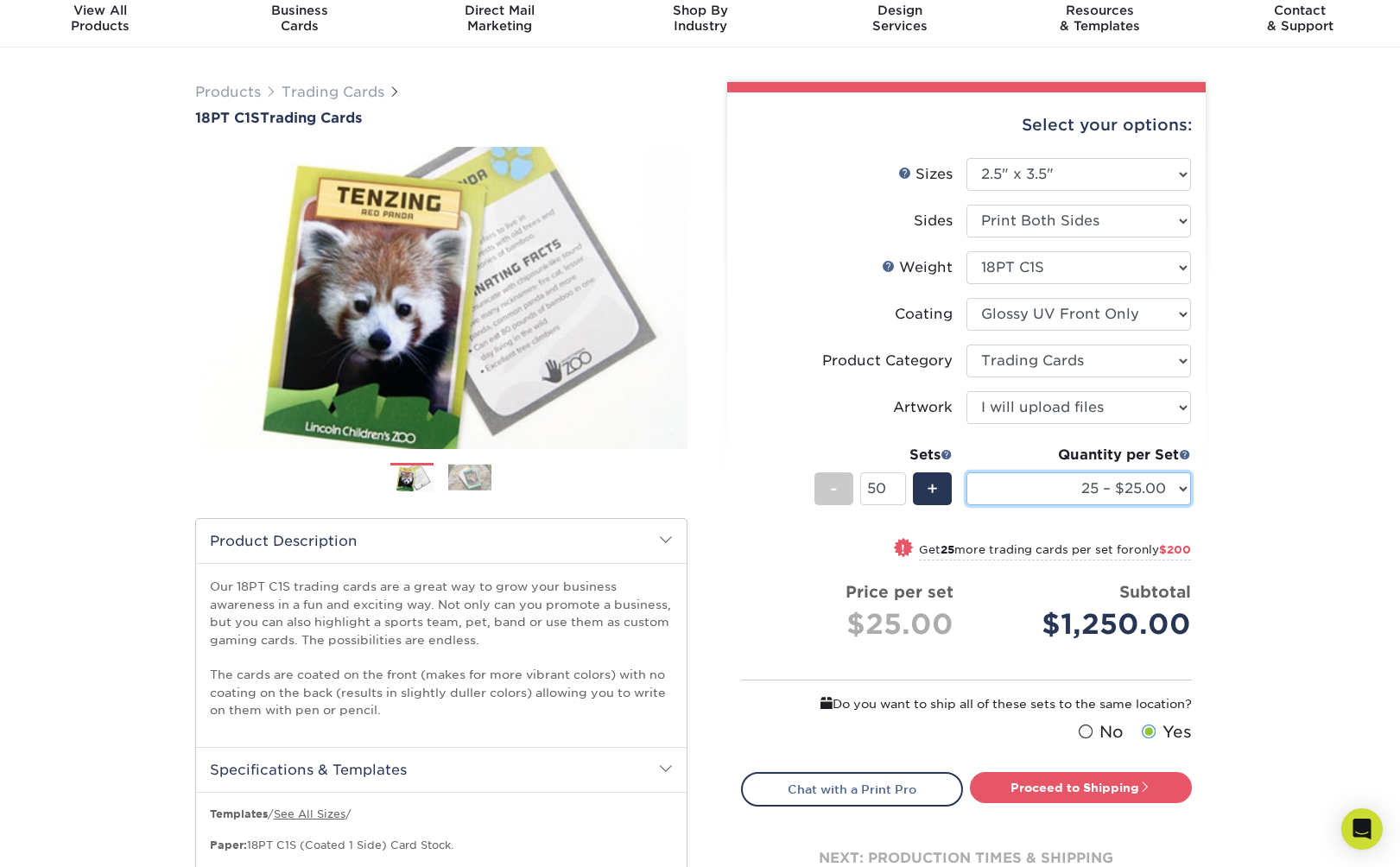
click at [1046, 477] on select "25 – $25.00 50 – $29.00 75 – $37.00 100 – $41.00 250 – $48.00 500 – $58.00 1000…" at bounding box center [1078, 488] width 225 height 33
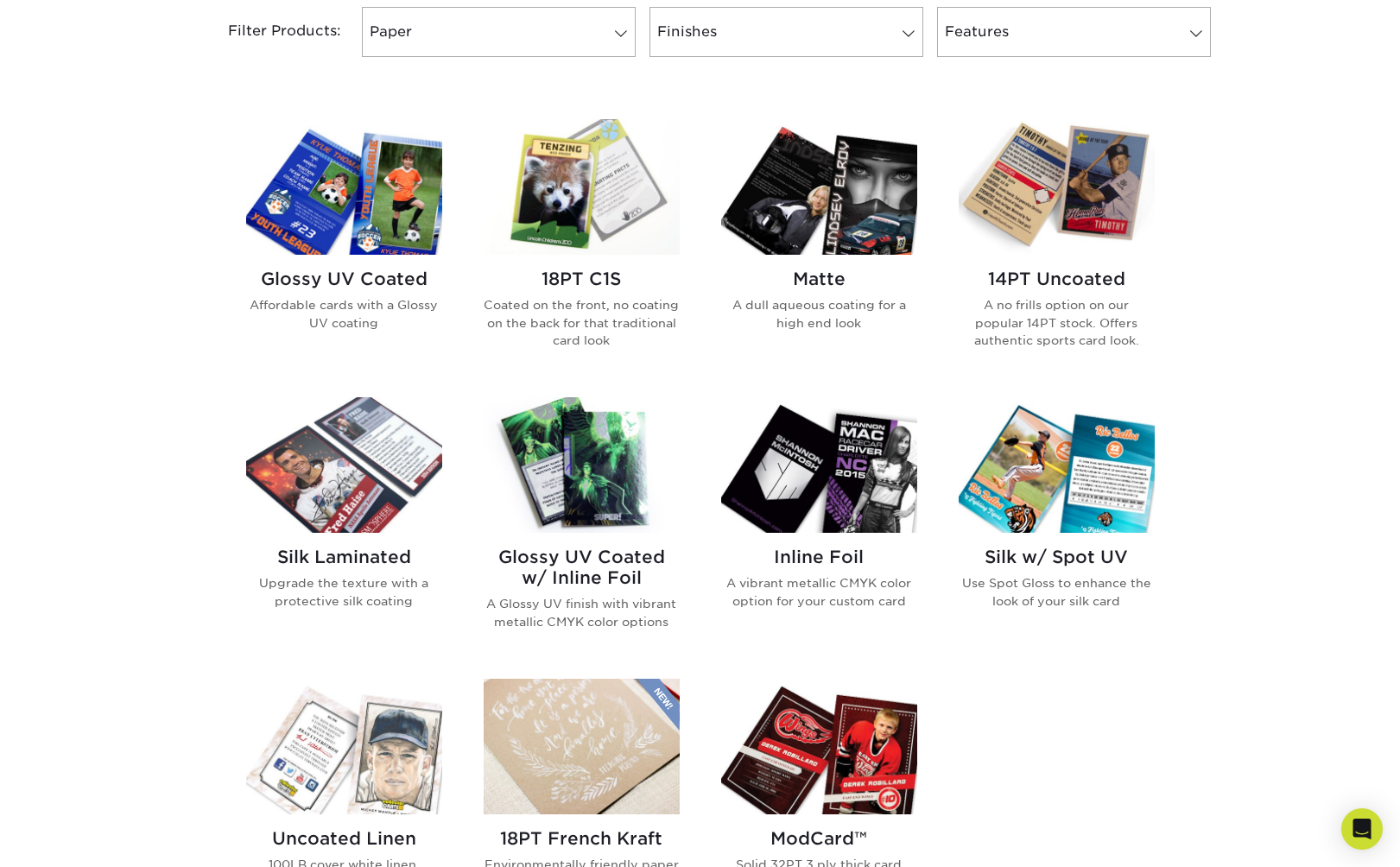
scroll to position [755, 0]
